Goal: Information Seeking & Learning: Find specific fact

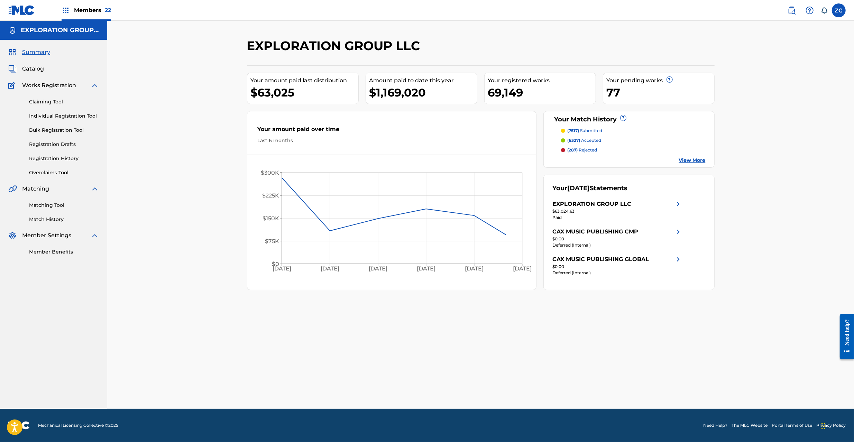
click at [40, 69] on span "Catalog" at bounding box center [33, 69] width 22 height 8
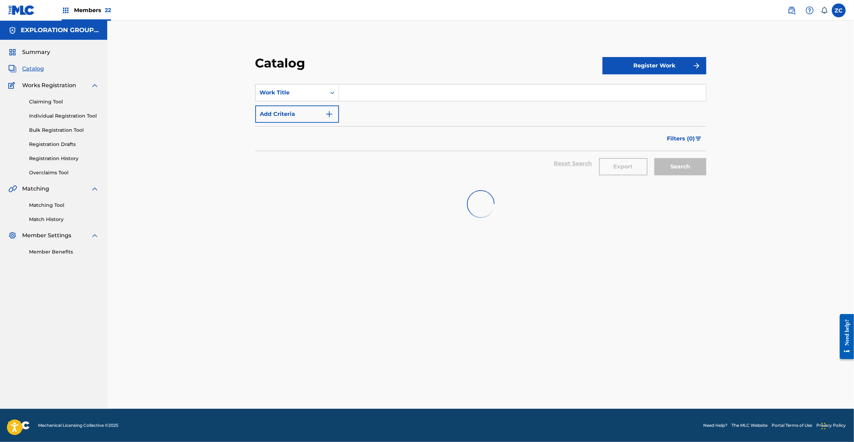
click at [788, 11] on img at bounding box center [792, 10] width 8 height 8
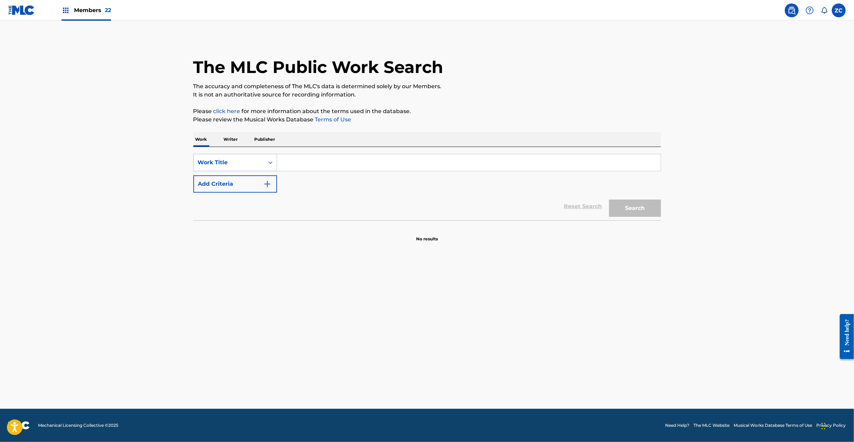
click at [234, 160] on div "Work Title" at bounding box center [229, 162] width 62 height 8
click at [236, 209] on div "MLC Song Code" at bounding box center [235, 214] width 83 height 17
drag, startPoint x: 338, startPoint y: 175, endPoint x: 353, endPoint y: 169, distance: 16.0
click at [353, 169] on input "Search Form" at bounding box center [469, 162] width 384 height 17
paste input "LAST ONE STANDING"
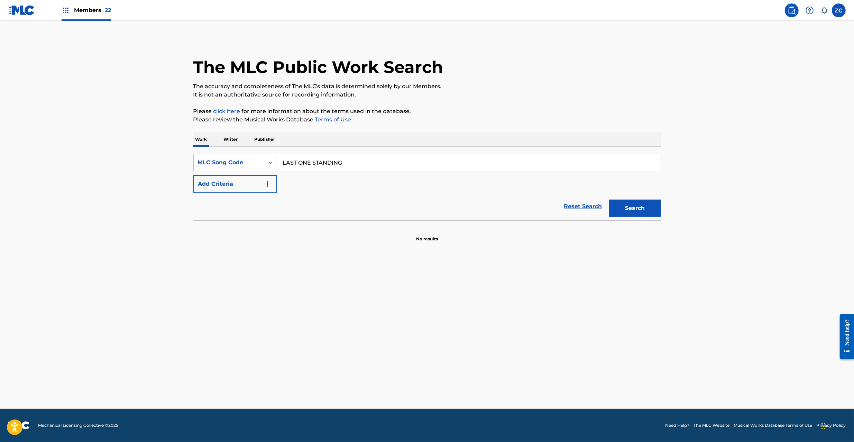
click at [642, 204] on button "Search" at bounding box center [635, 208] width 52 height 17
click at [348, 166] on input "LAST ONE STANDING" at bounding box center [469, 162] width 384 height 17
paste input "4397K"
type input "L4397K"
click at [640, 207] on button "Search" at bounding box center [635, 208] width 52 height 17
